Goal: Information Seeking & Learning: Learn about a topic

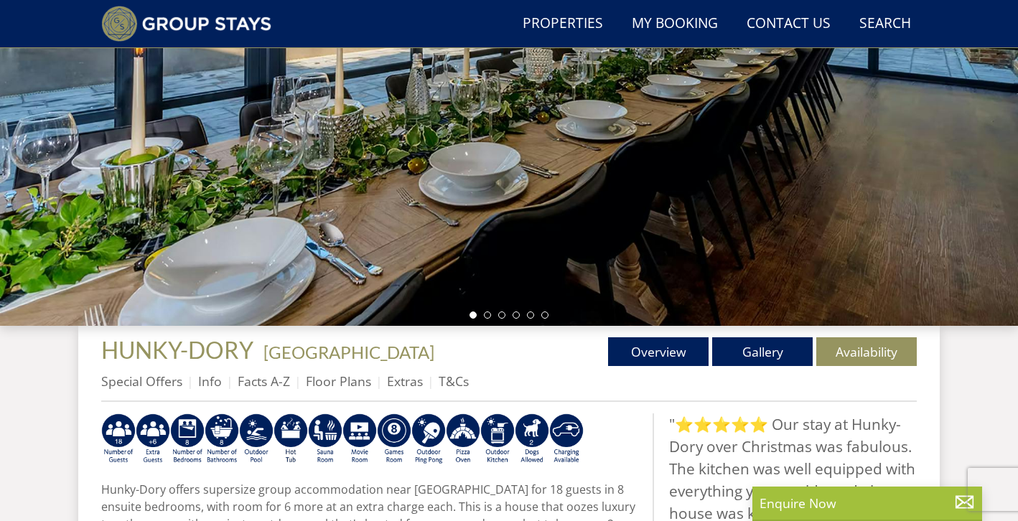
scroll to position [262, 0]
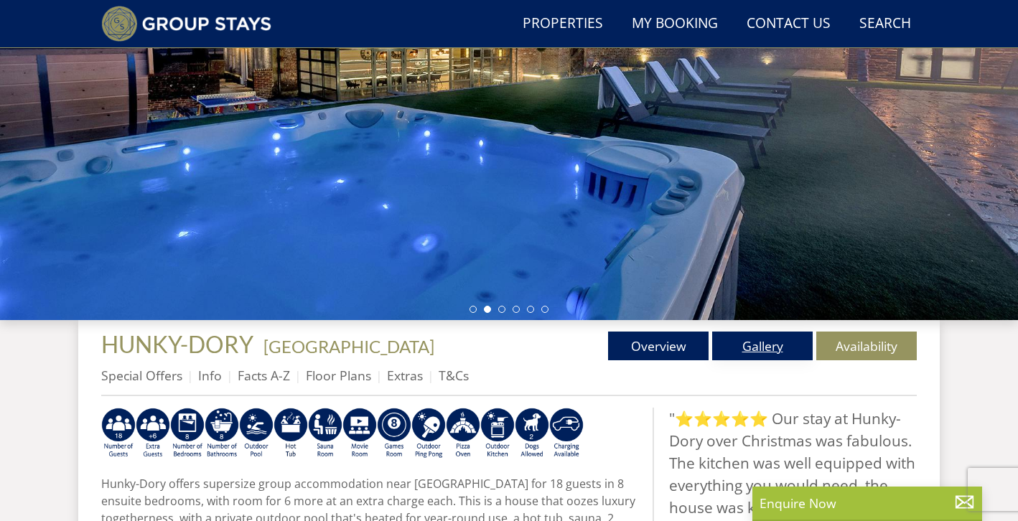
click at [768, 344] on link "Gallery" at bounding box center [762, 346] width 100 height 29
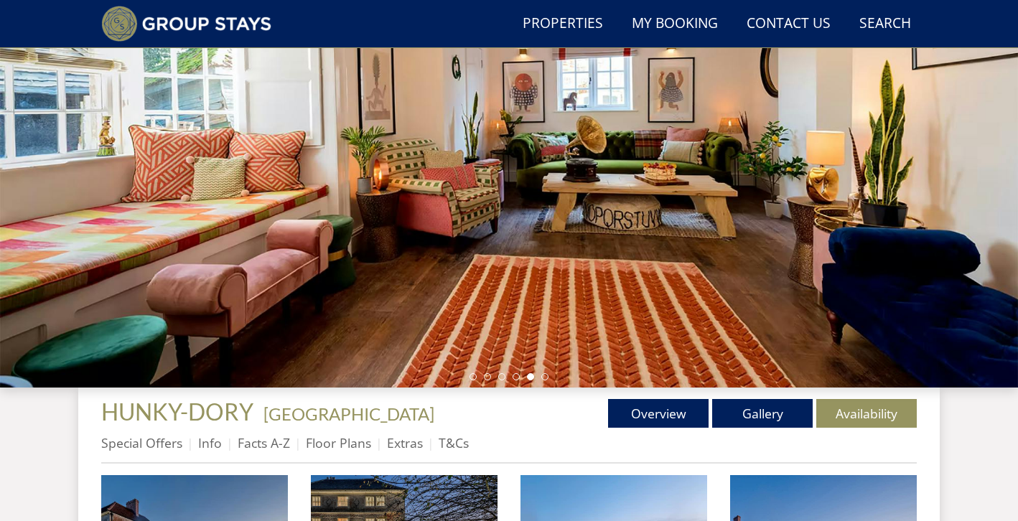
scroll to position [194, 0]
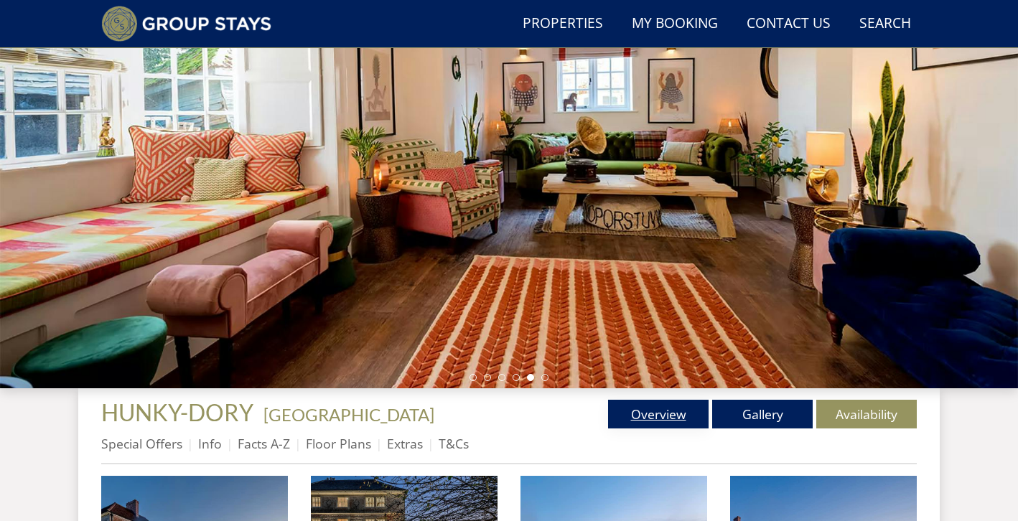
click at [642, 426] on link "Overview" at bounding box center [658, 414] width 100 height 29
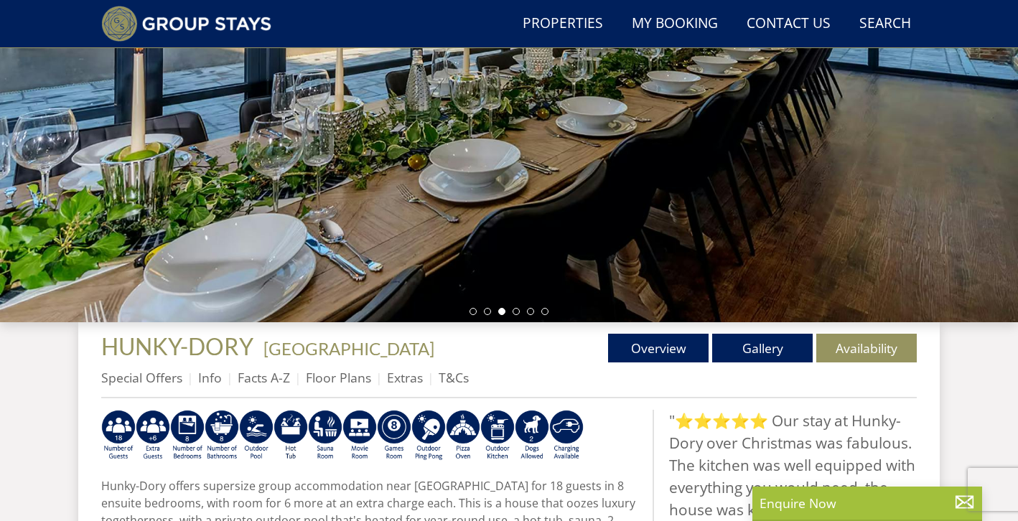
scroll to position [247, 0]
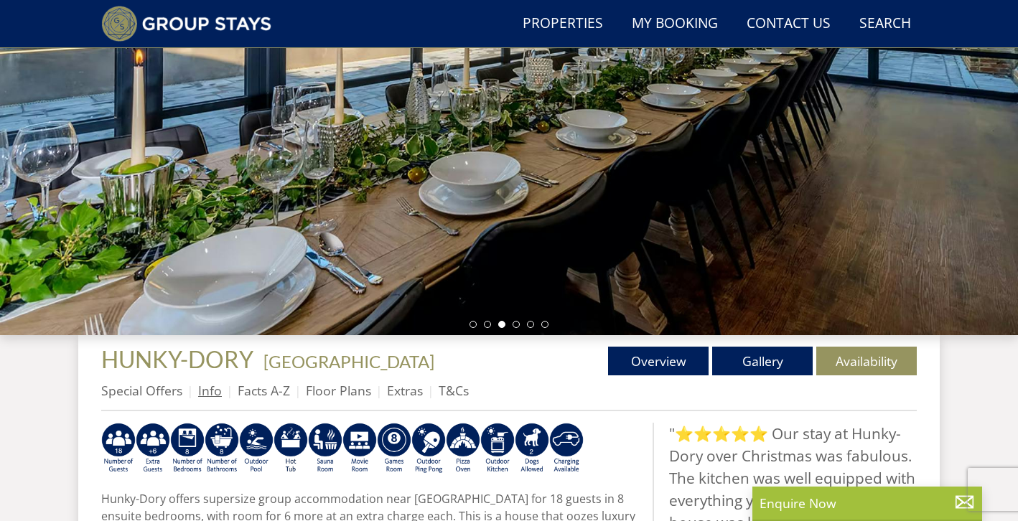
click at [204, 388] on link "Info" at bounding box center [210, 390] width 24 height 17
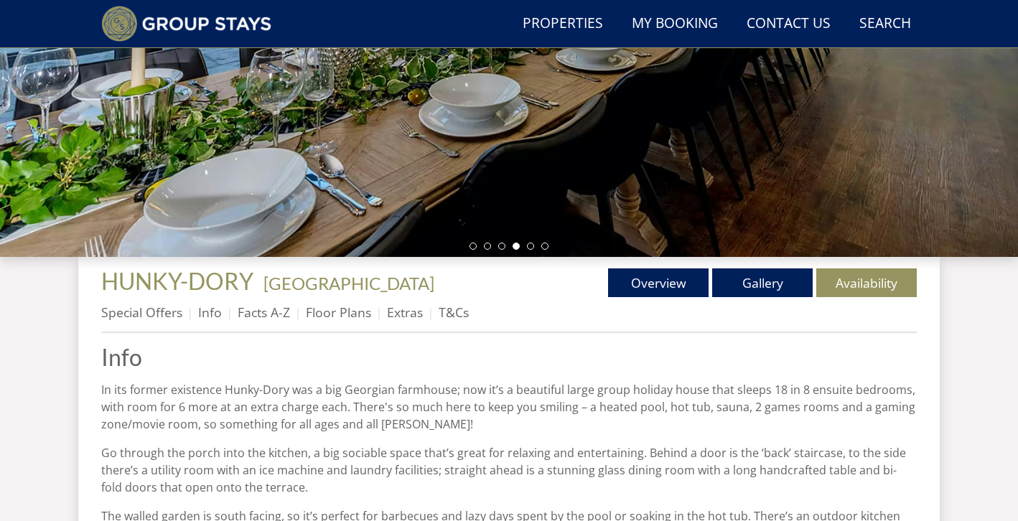
scroll to position [323, 0]
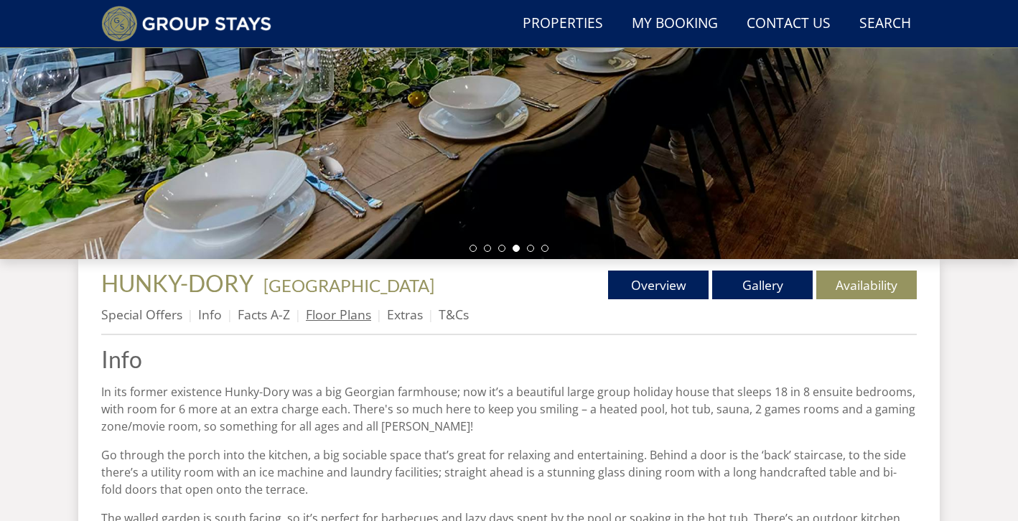
click at [340, 317] on link "Floor Plans" at bounding box center [338, 314] width 65 height 17
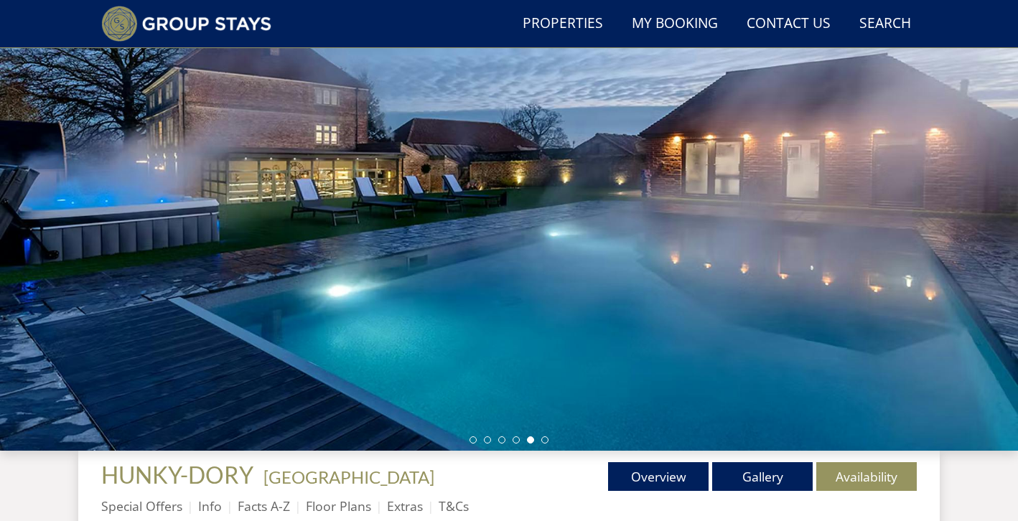
scroll to position [132, 0]
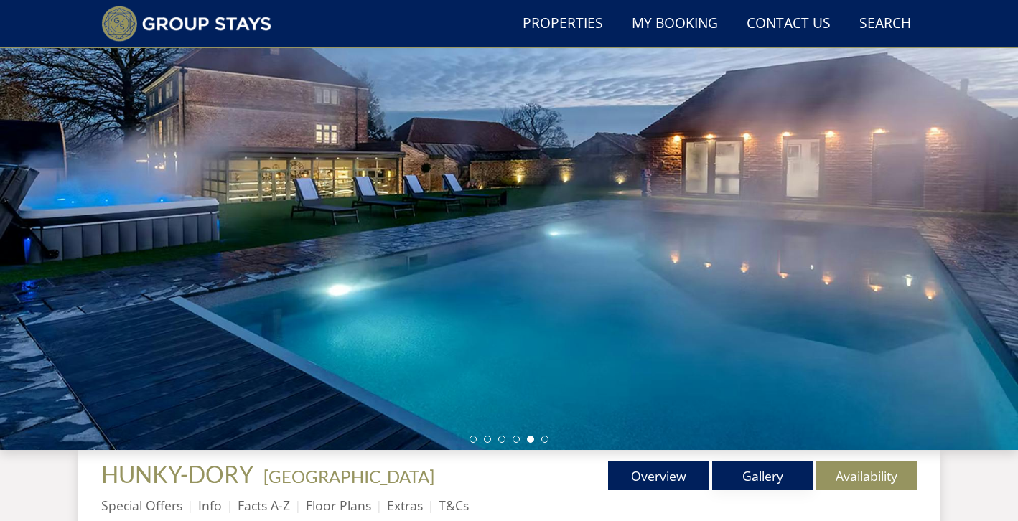
click at [762, 477] on link "Gallery" at bounding box center [762, 476] width 100 height 29
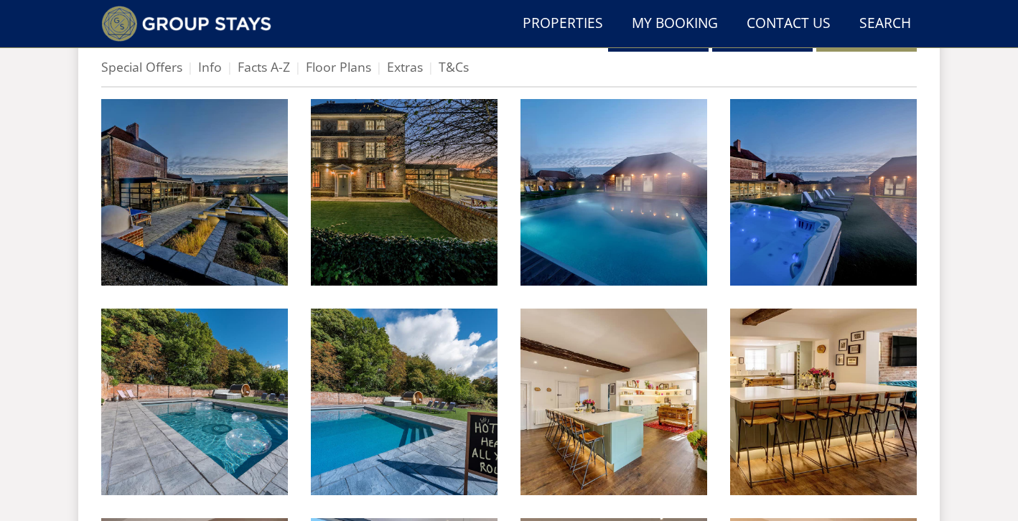
scroll to position [623, 0]
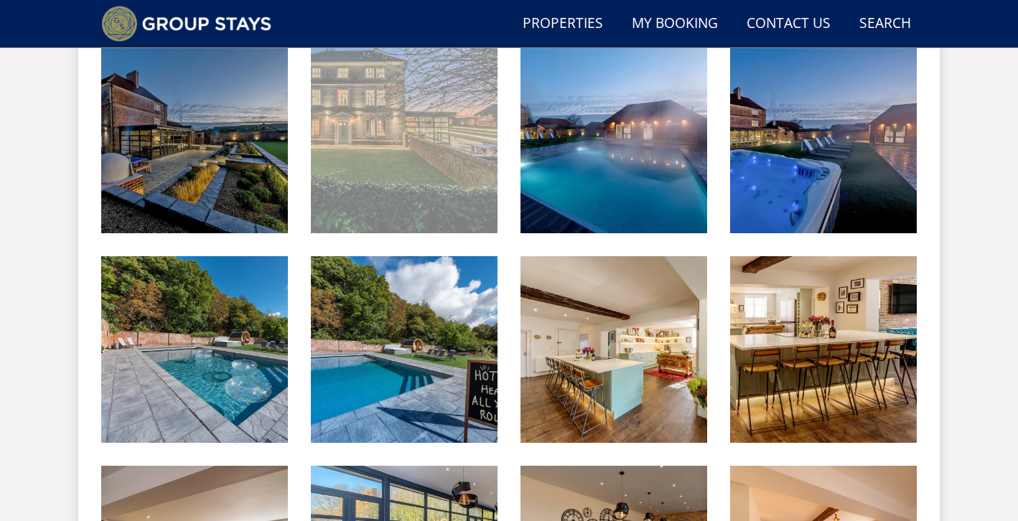
click at [401, 102] on img at bounding box center [404, 140] width 187 height 187
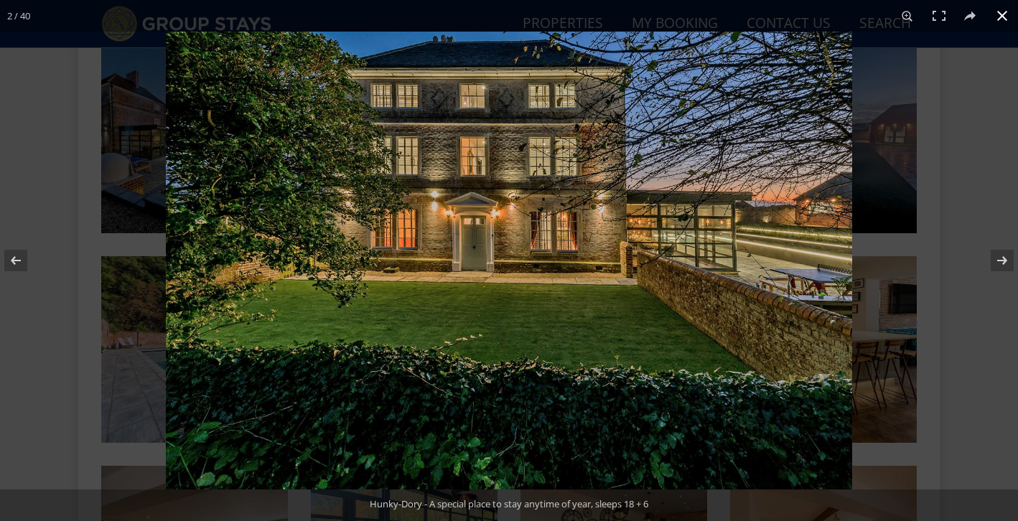
click at [938, 143] on div at bounding box center [675, 292] width 1018 height 521
